Goal: Task Accomplishment & Management: Use online tool/utility

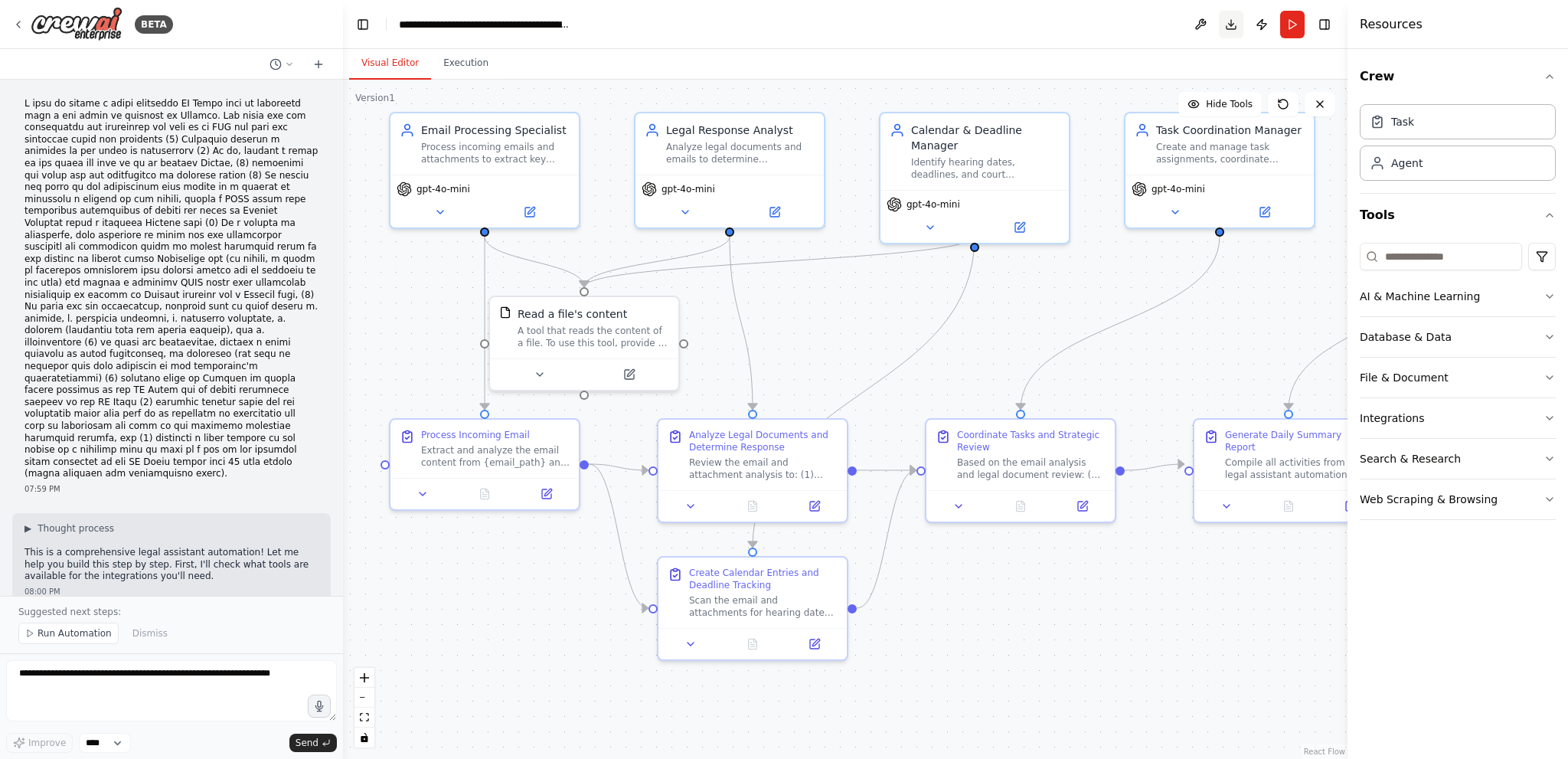
scroll to position [2089, 0]
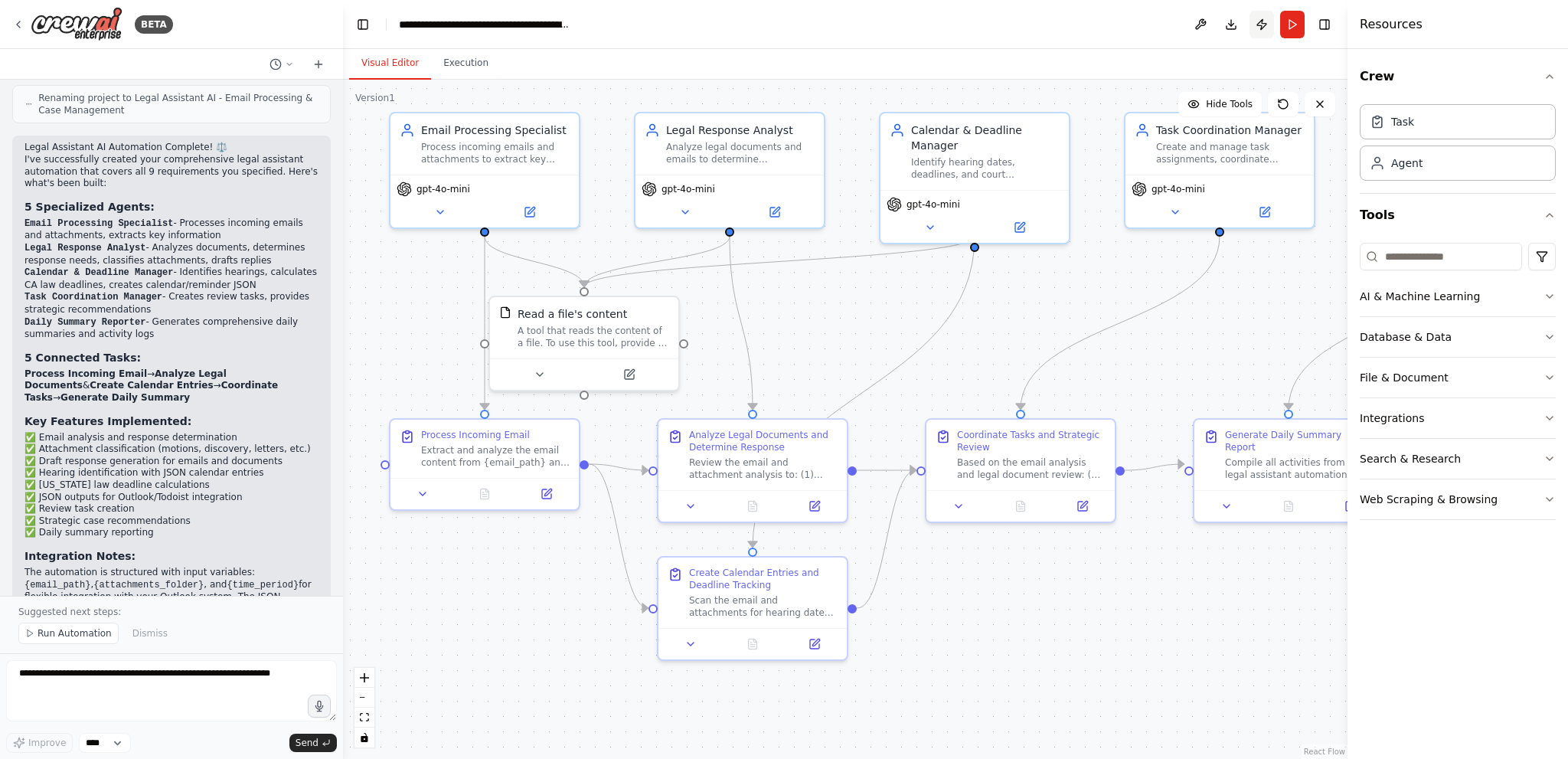
click at [1265, 19] on button "Publish" at bounding box center [1261, 24] width 24 height 27
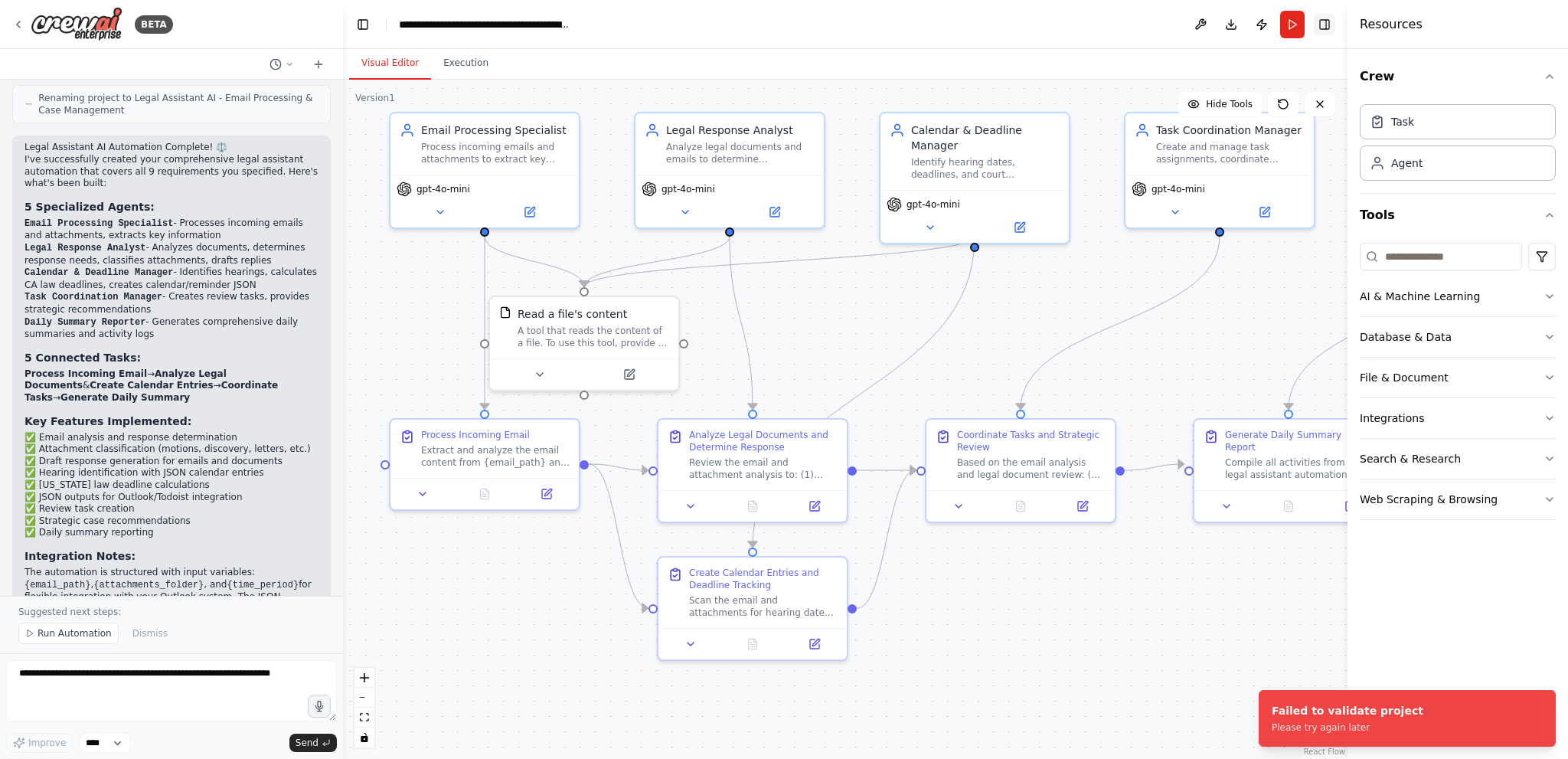
click at [1322, 18] on button "Toggle Right Sidebar" at bounding box center [1324, 24] width 22 height 22
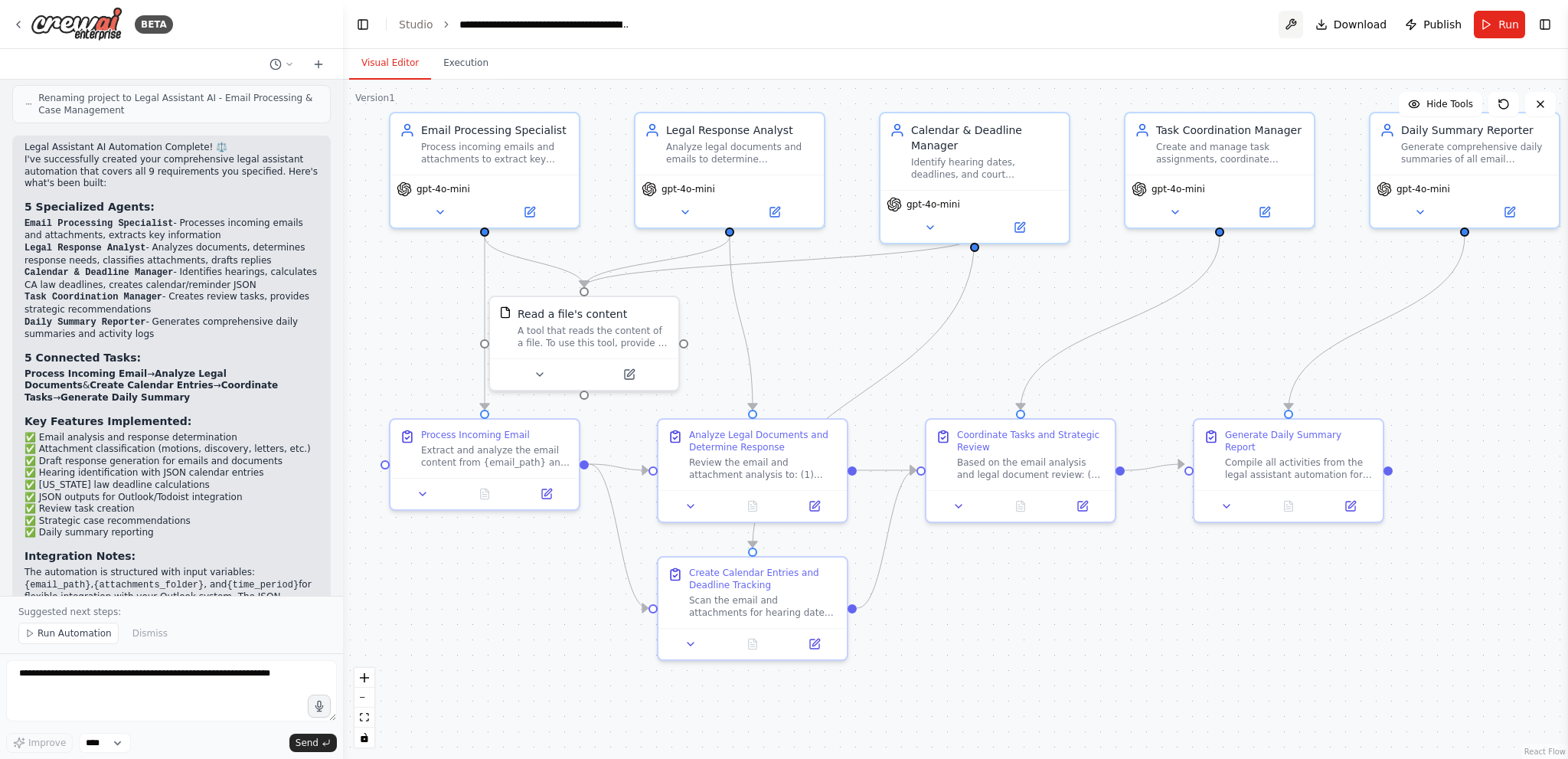
click at [1302, 21] on button at bounding box center [1291, 24] width 24 height 27
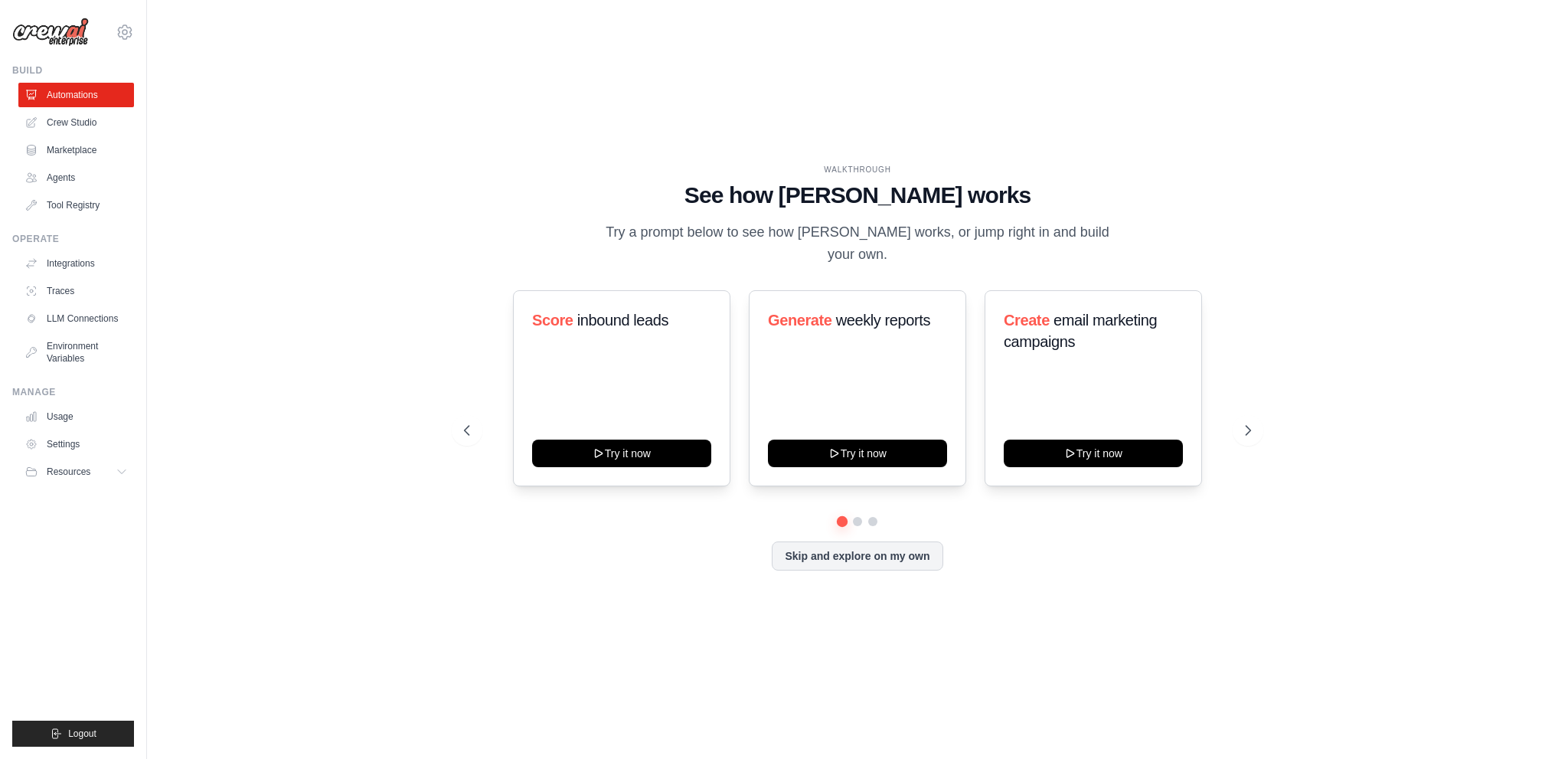
click at [175, 459] on div "WALKTHROUGH See how [PERSON_NAME] works Try a prompt below to see how [PERSON_N…" at bounding box center [857, 379] width 1372 height 728
click at [72, 126] on link "Crew Studio" at bounding box center [78, 122] width 116 height 24
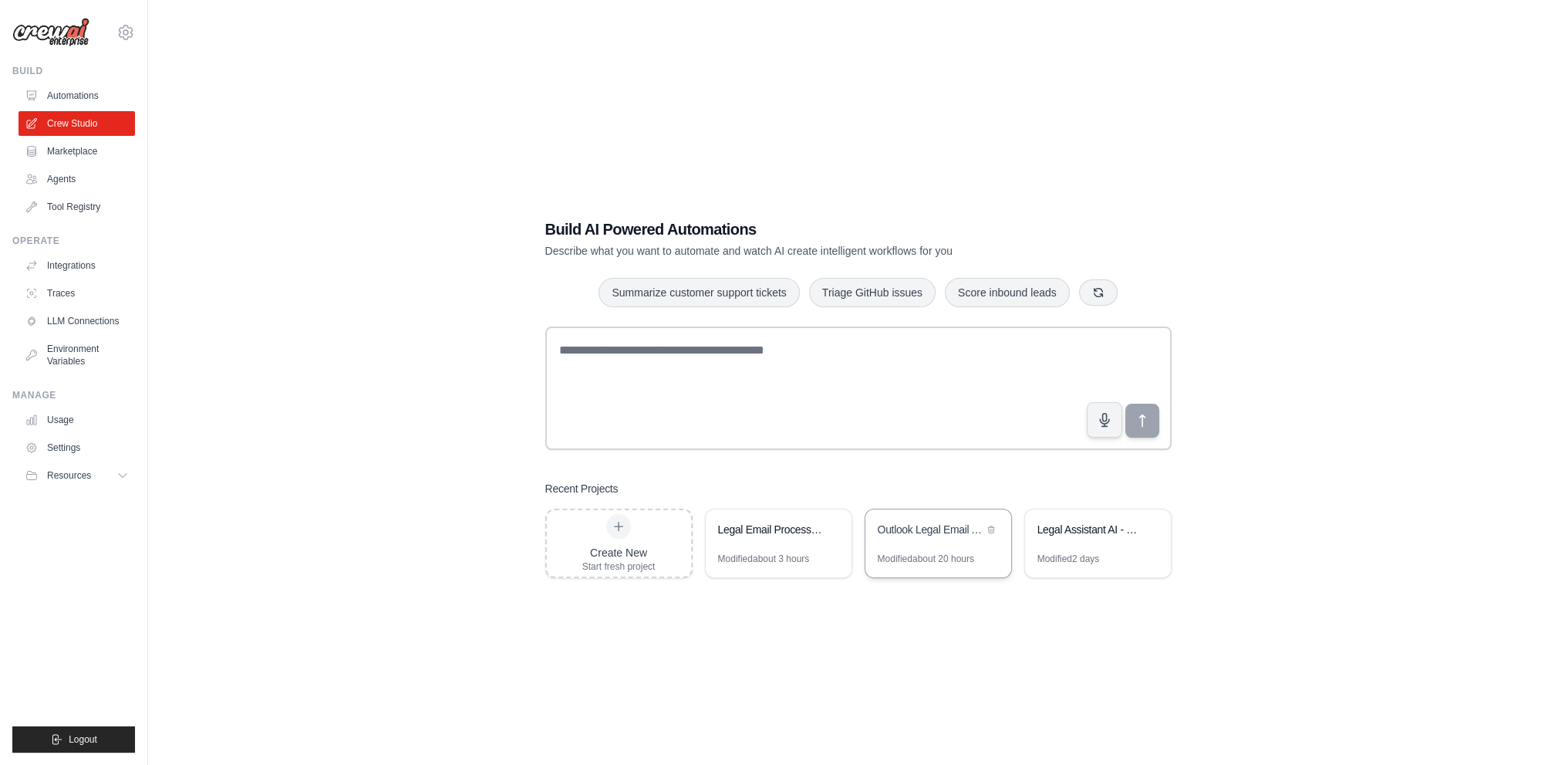
click at [957, 542] on div "Outlook Legal Email Automation" at bounding box center [938, 531] width 146 height 43
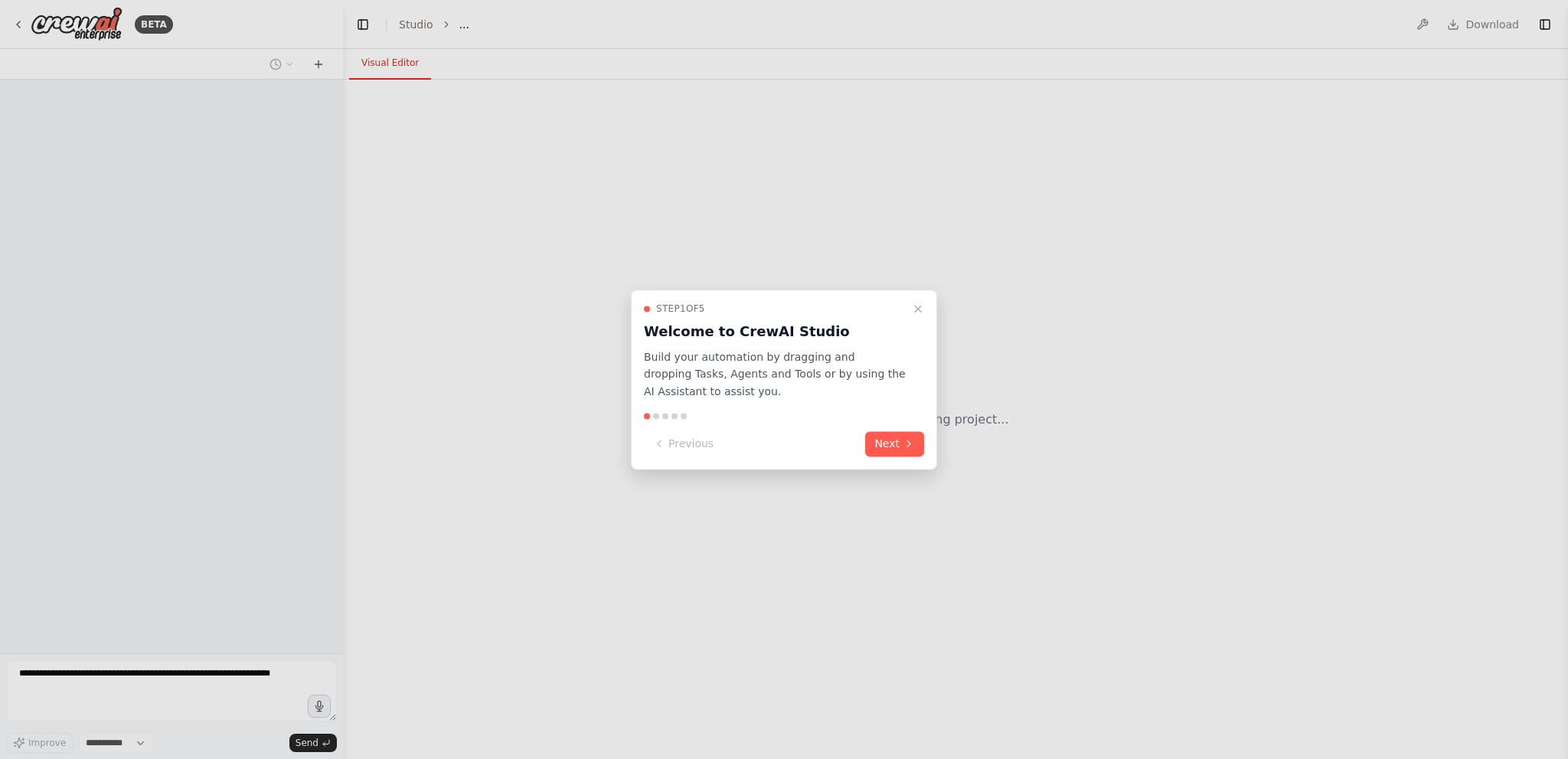
select select "****"
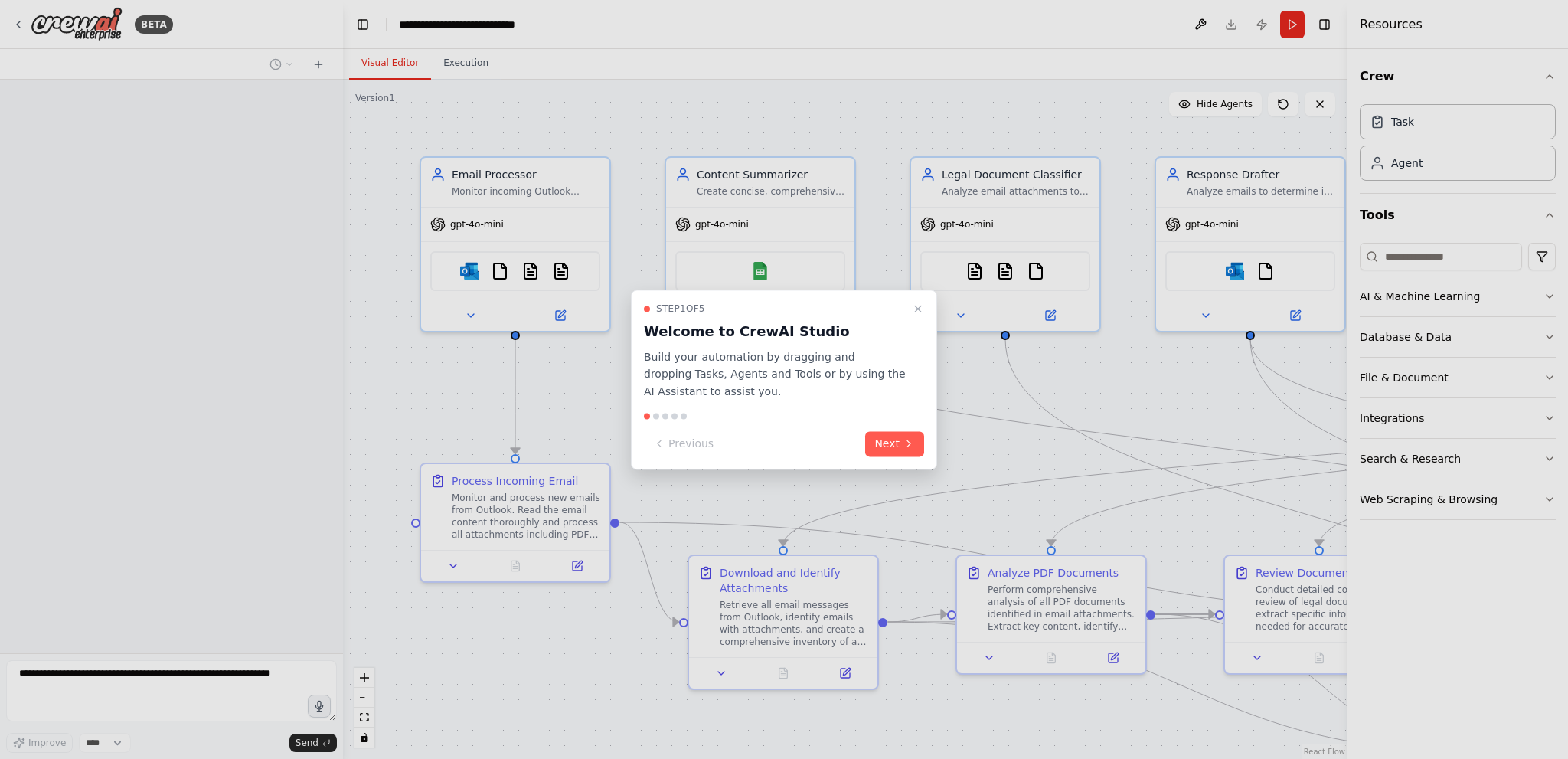
scroll to position [227, 0]
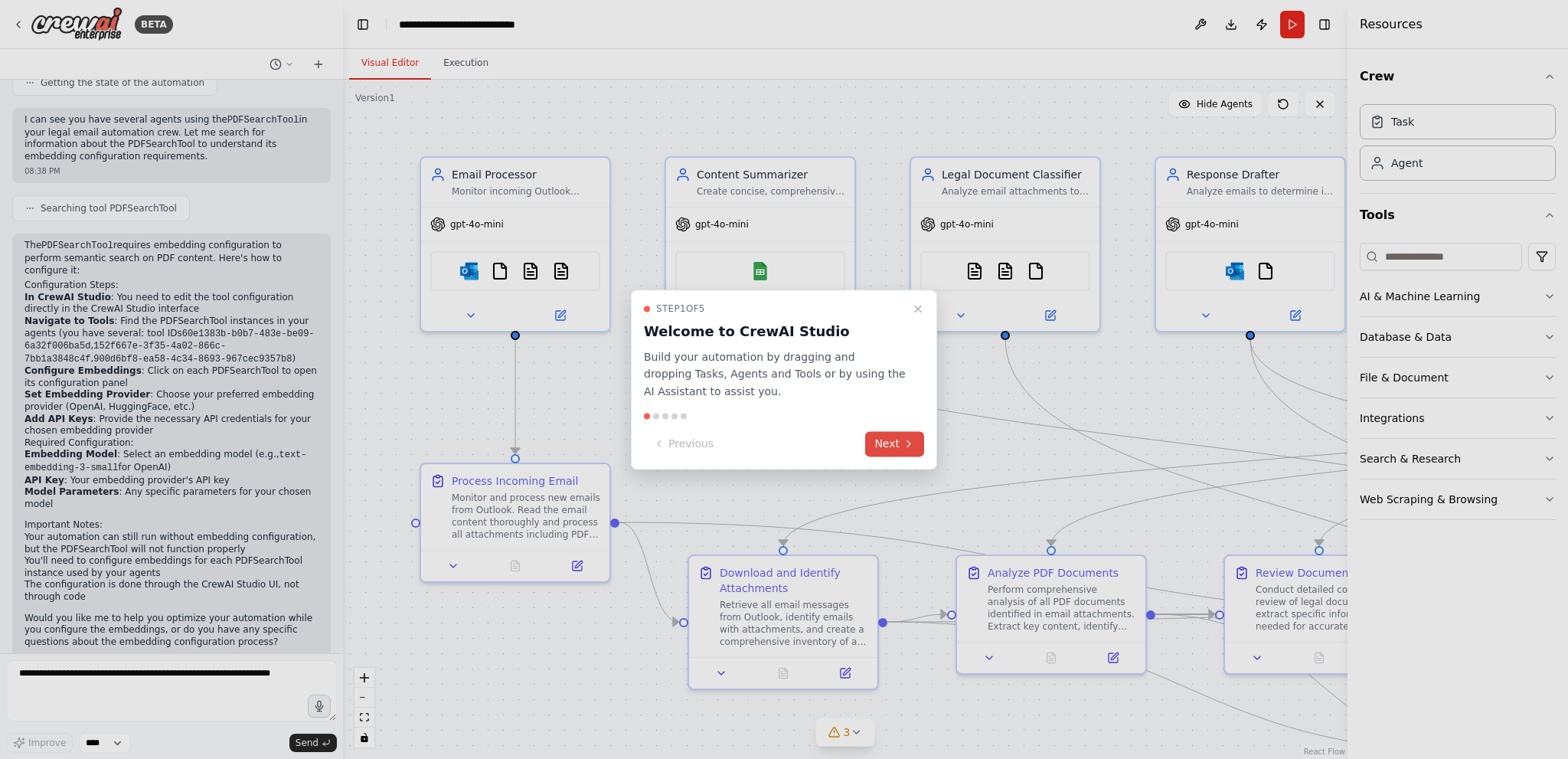
click at [892, 443] on button "Next" at bounding box center [894, 443] width 59 height 25
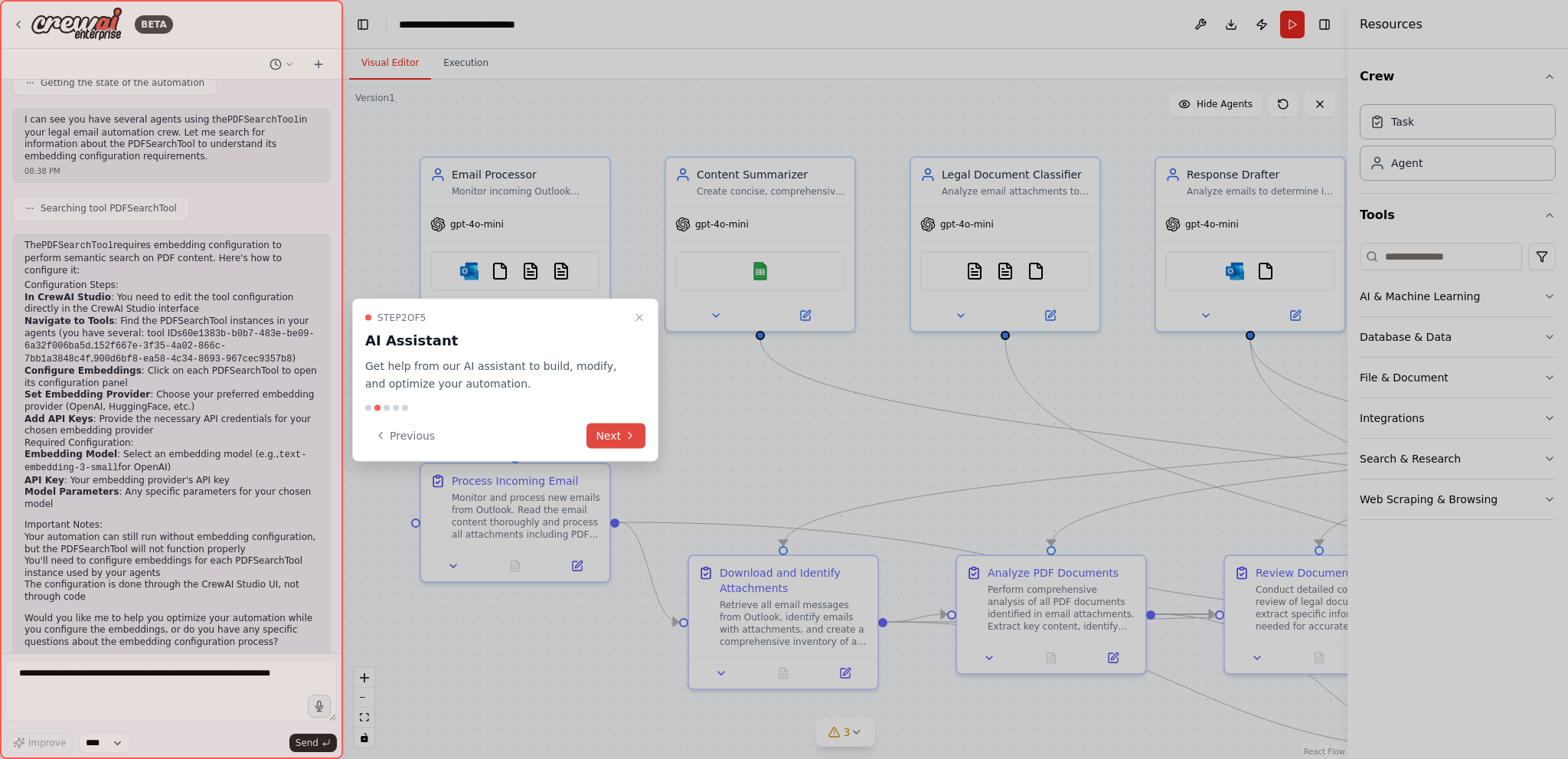
click at [600, 442] on button "Next" at bounding box center [616, 435] width 59 height 25
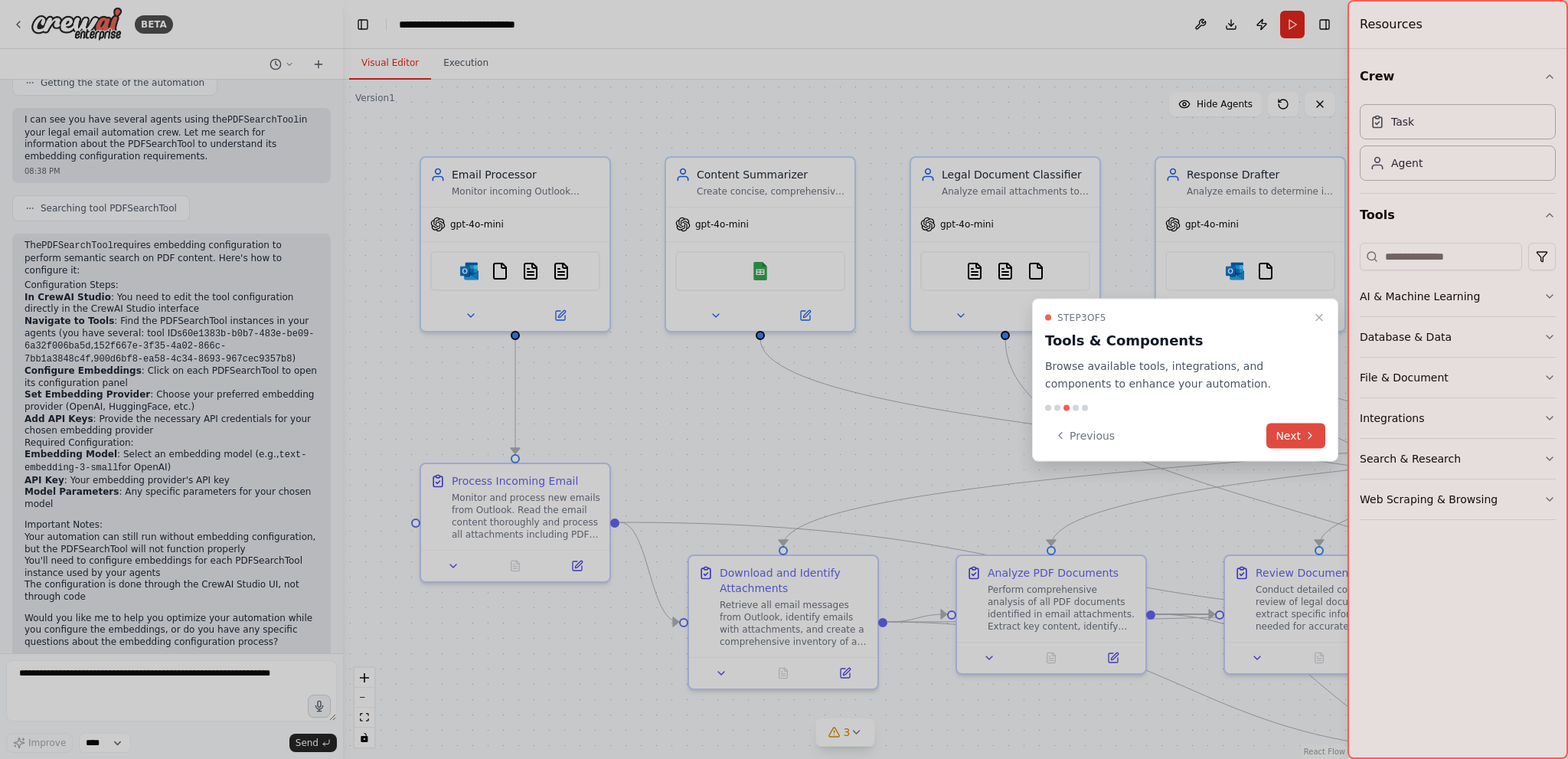
click at [1276, 435] on button "Next" at bounding box center [1295, 435] width 59 height 25
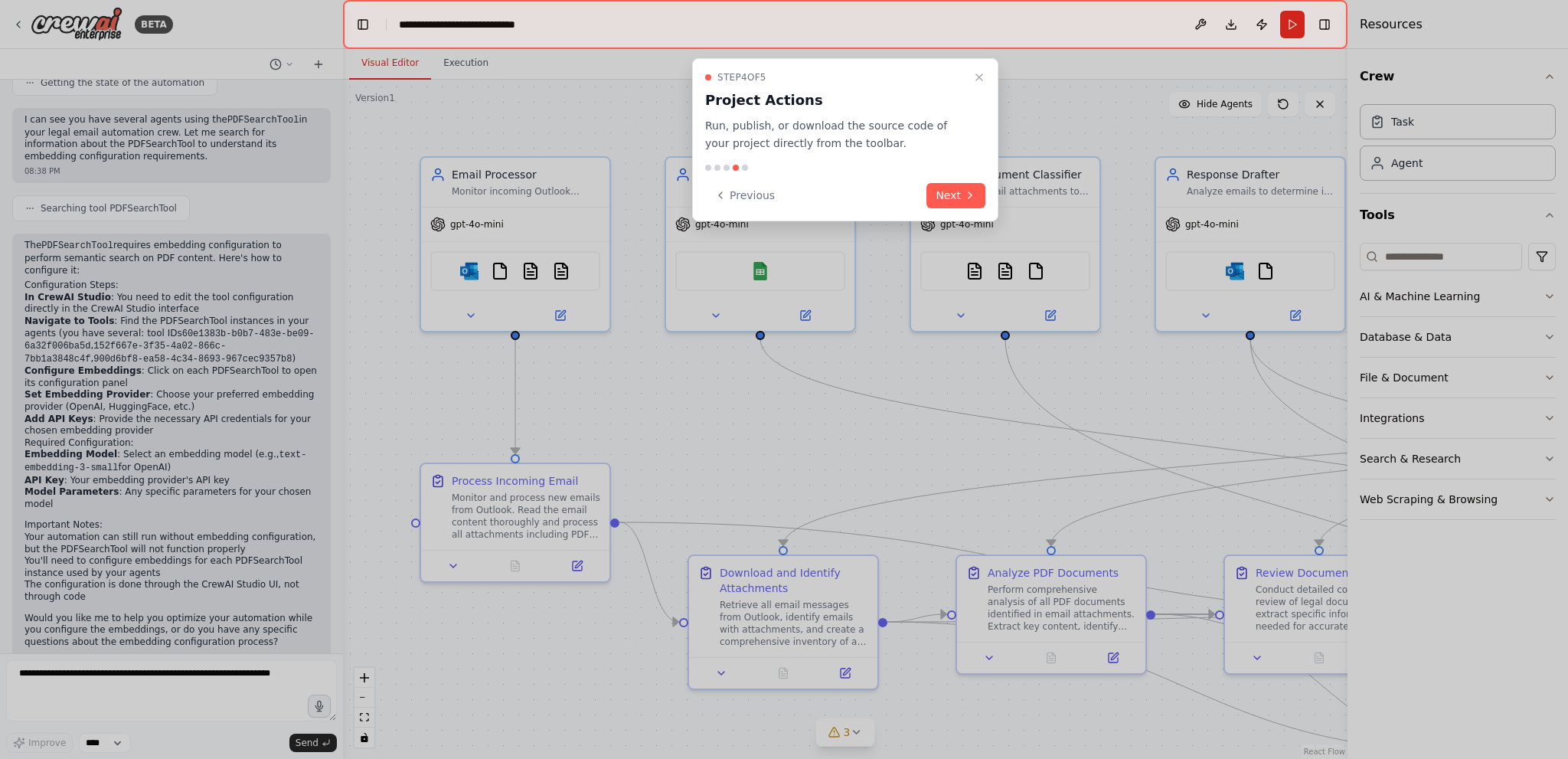
click at [989, 80] on div "Step 4 of 5 Project Actions Run, publish, or download the source code of your p…" at bounding box center [845, 139] width 306 height 163
click at [981, 76] on icon "Close walkthrough" at bounding box center [979, 76] width 12 height 12
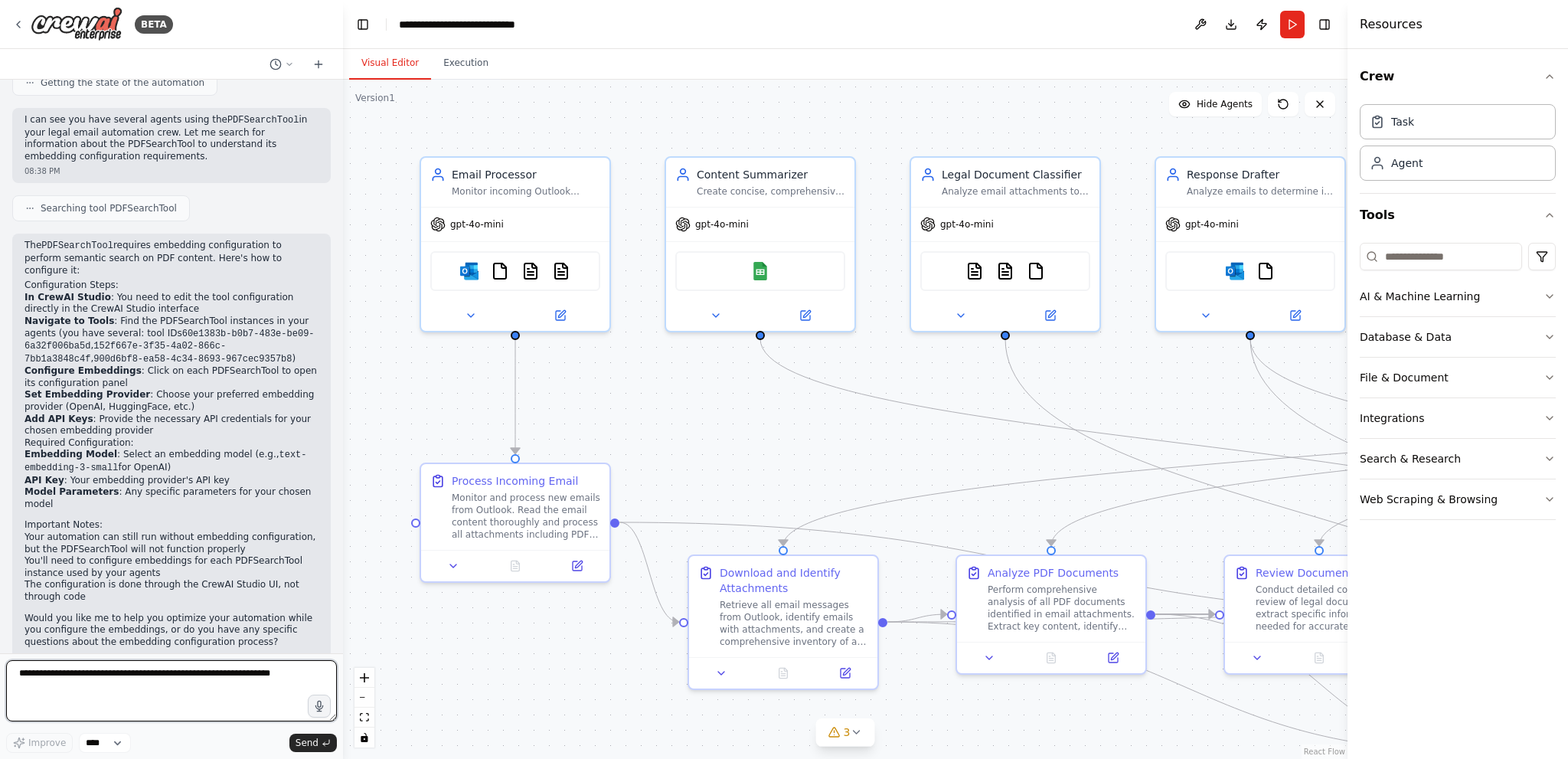
click at [175, 683] on textarea at bounding box center [171, 691] width 331 height 61
type textarea "*"
type textarea "**********"
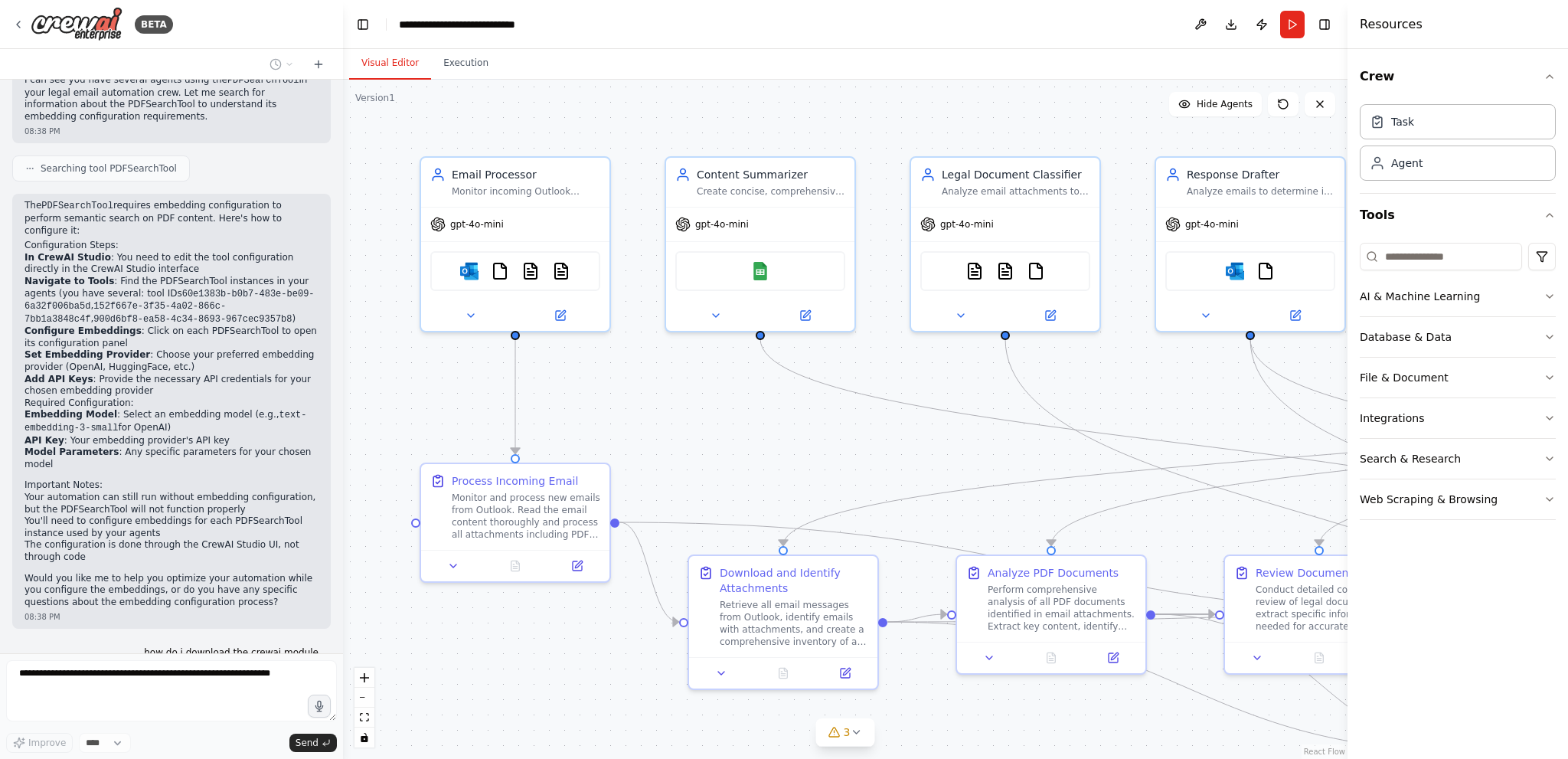
scroll to position [319, 0]
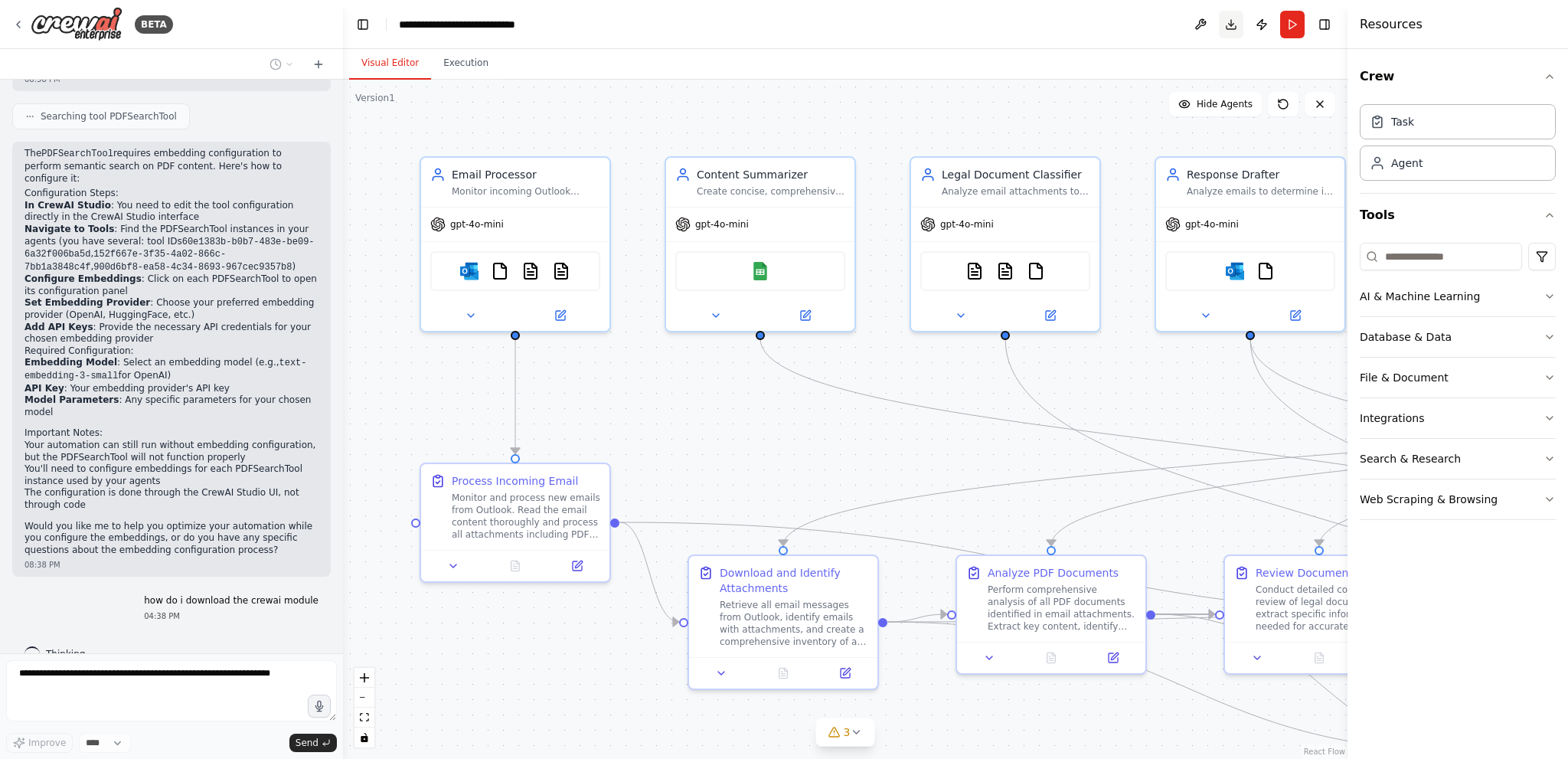
click at [1232, 23] on button "Download" at bounding box center [1231, 24] width 24 height 27
click at [1104, 2] on header "**********" at bounding box center [845, 24] width 1005 height 49
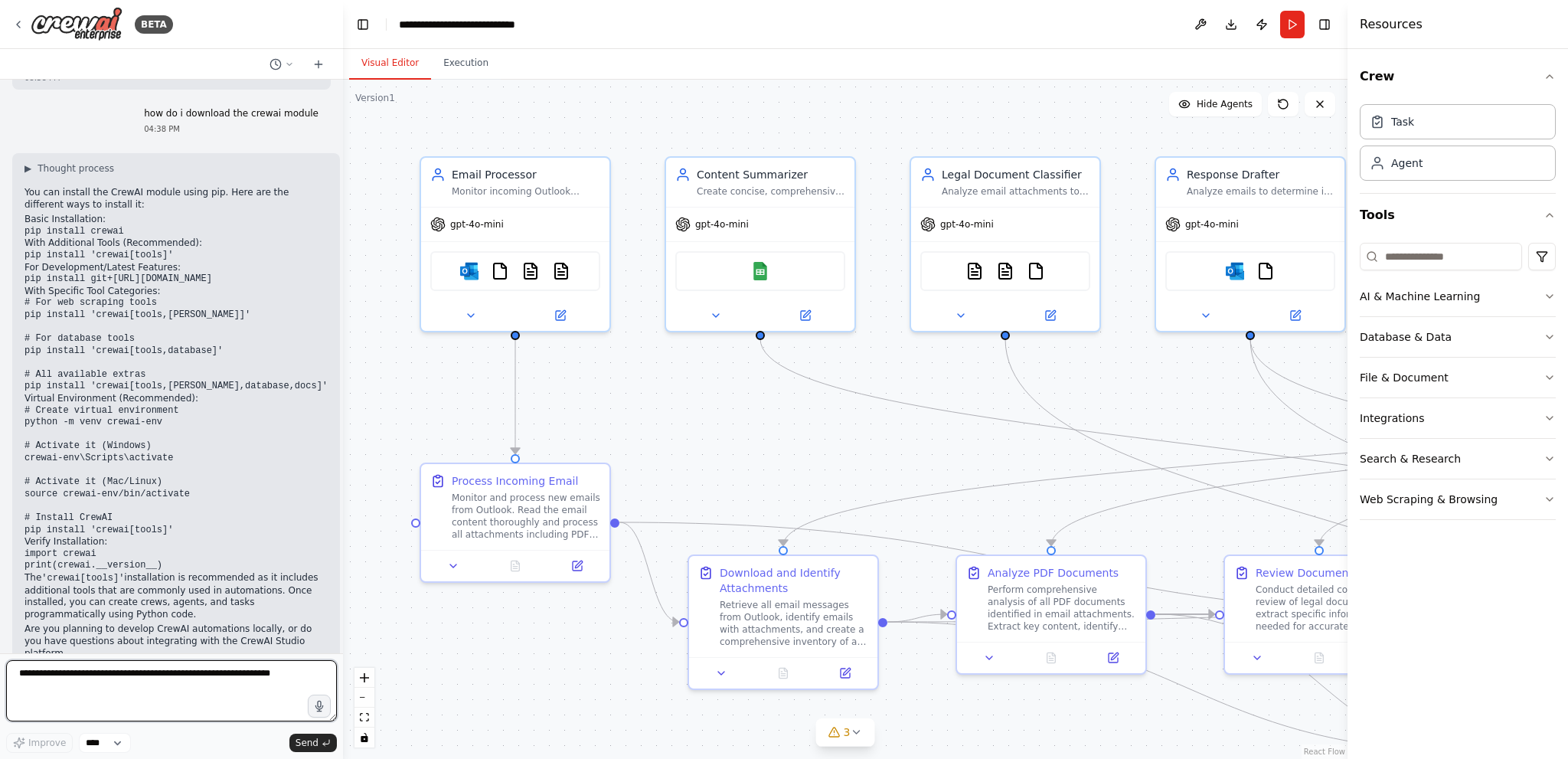
scroll to position [818, 0]
